Goal: Task Accomplishment & Management: Use online tool/utility

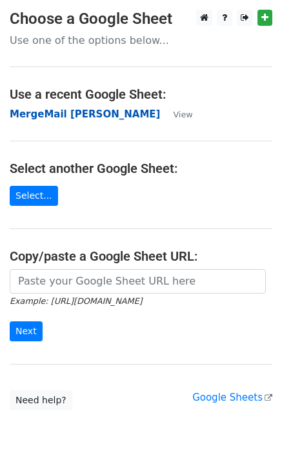
click at [108, 114] on strong "MergeMail [PERSON_NAME]" at bounding box center [85, 114] width 150 height 12
click at [79, 114] on strong "MergeMail [PERSON_NAME]" at bounding box center [85, 114] width 150 height 12
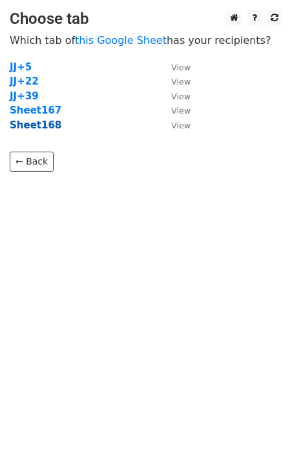
click at [38, 125] on strong "Sheet168" at bounding box center [36, 125] width 52 height 12
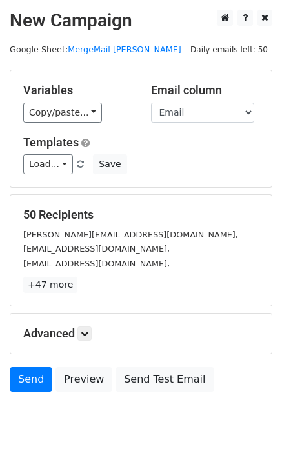
click at [41, 150] on div "Templates Load... No Cost for Your First Logo, Your First Design Is On Us! No C…" at bounding box center [141, 155] width 255 height 39
click at [46, 166] on link "Load..." at bounding box center [48, 164] width 50 height 20
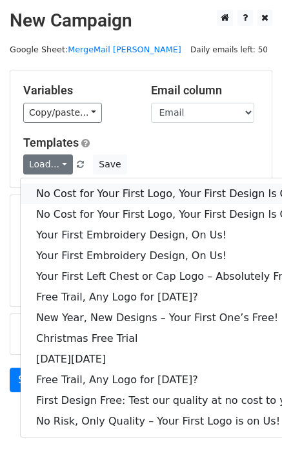
click at [57, 190] on link "No Cost for Your First Logo, Your First Design Is On Us!" at bounding box center [176, 193] width 310 height 21
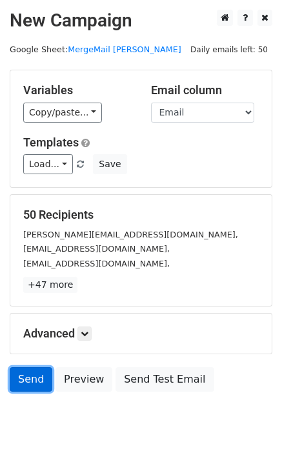
click at [37, 376] on link "Send" at bounding box center [31, 379] width 43 height 25
